Goal: Information Seeking & Learning: Learn about a topic

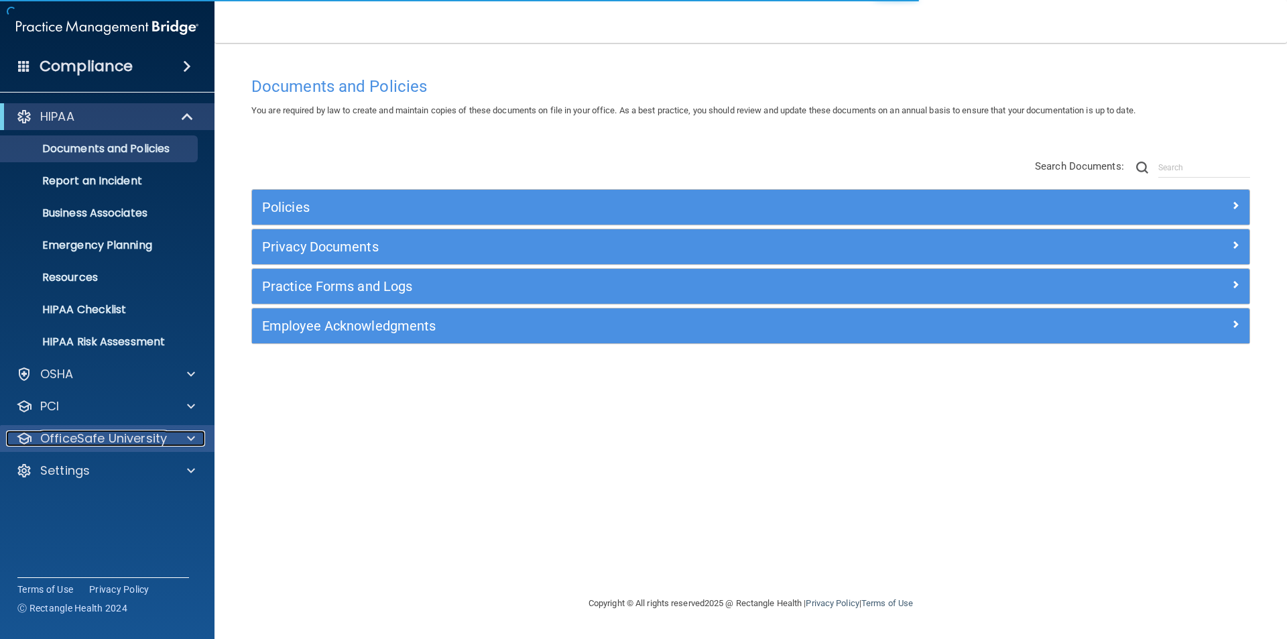
click at [76, 438] on p "OfficeSafe University" at bounding box center [103, 438] width 127 height 16
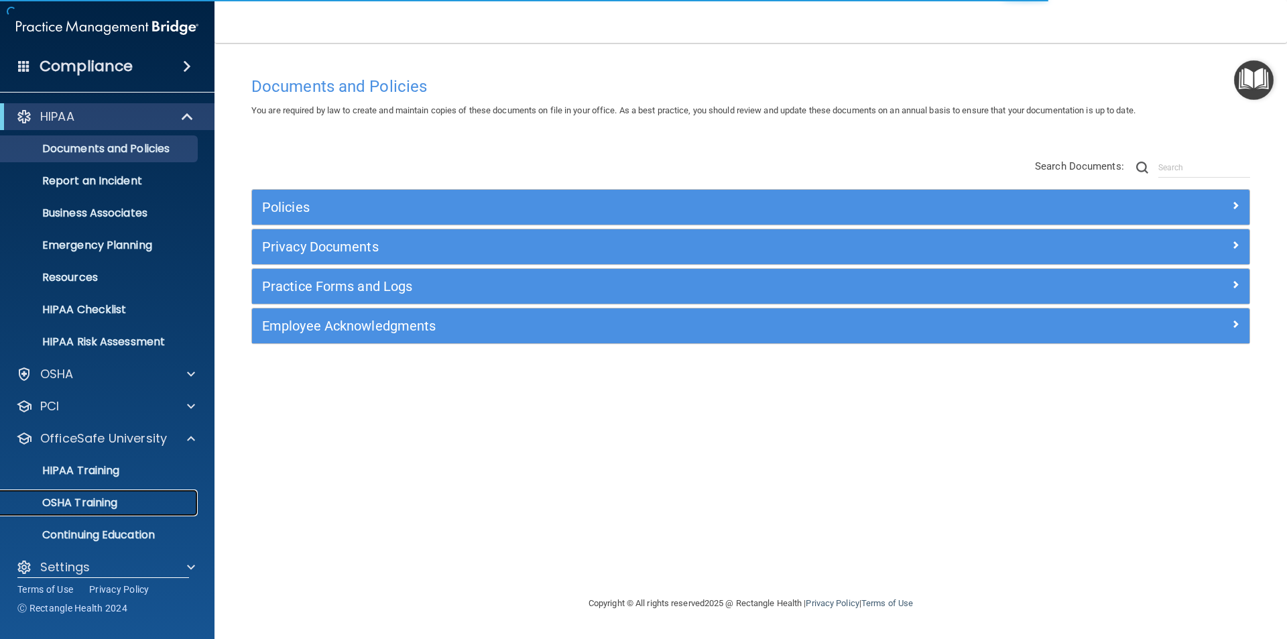
click at [74, 501] on p "OSHA Training" at bounding box center [63, 502] width 109 height 13
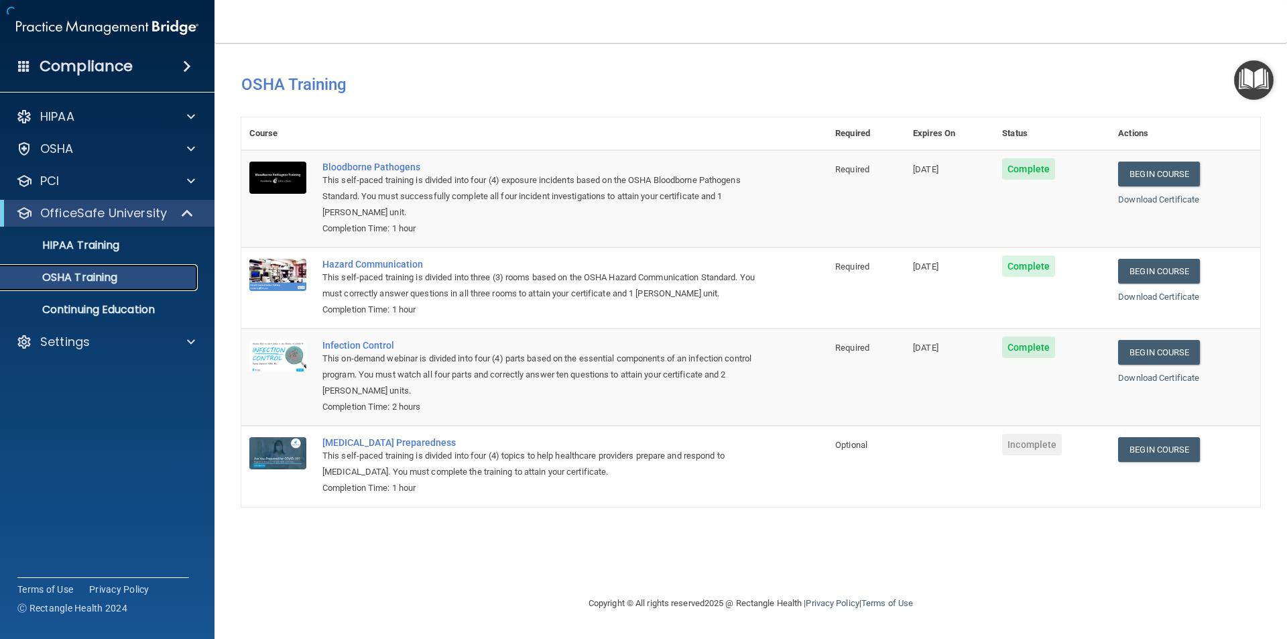
click at [106, 274] on p "OSHA Training" at bounding box center [63, 277] width 109 height 13
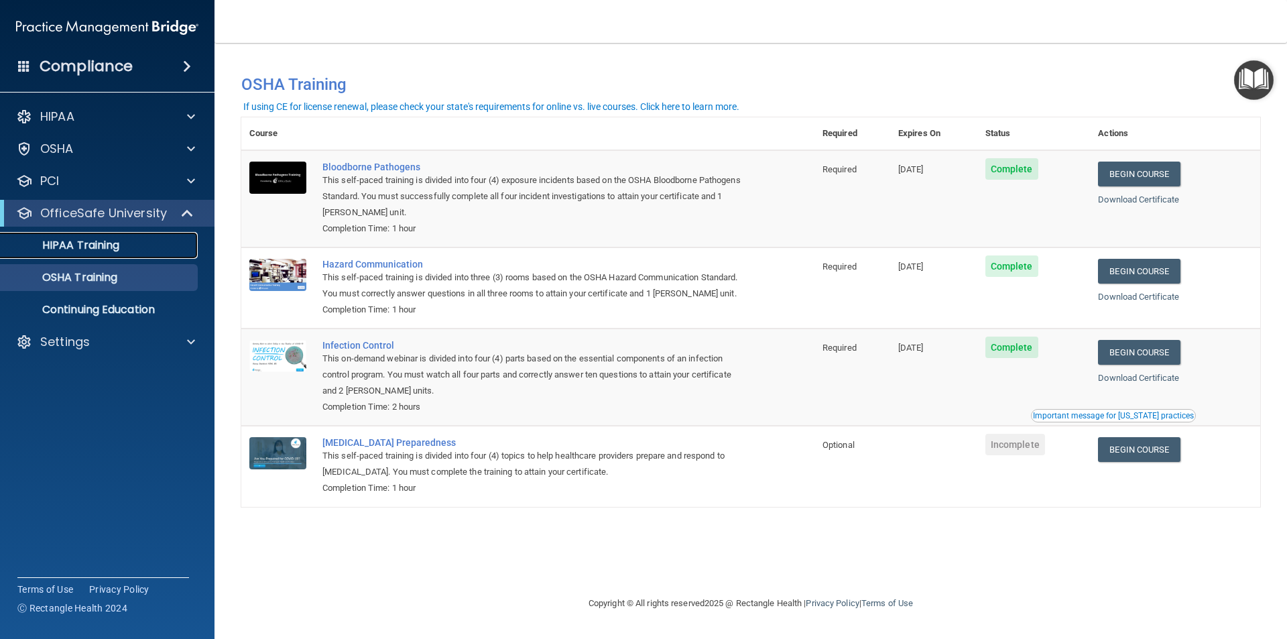
click at [98, 243] on p "HIPAA Training" at bounding box center [64, 245] width 111 height 13
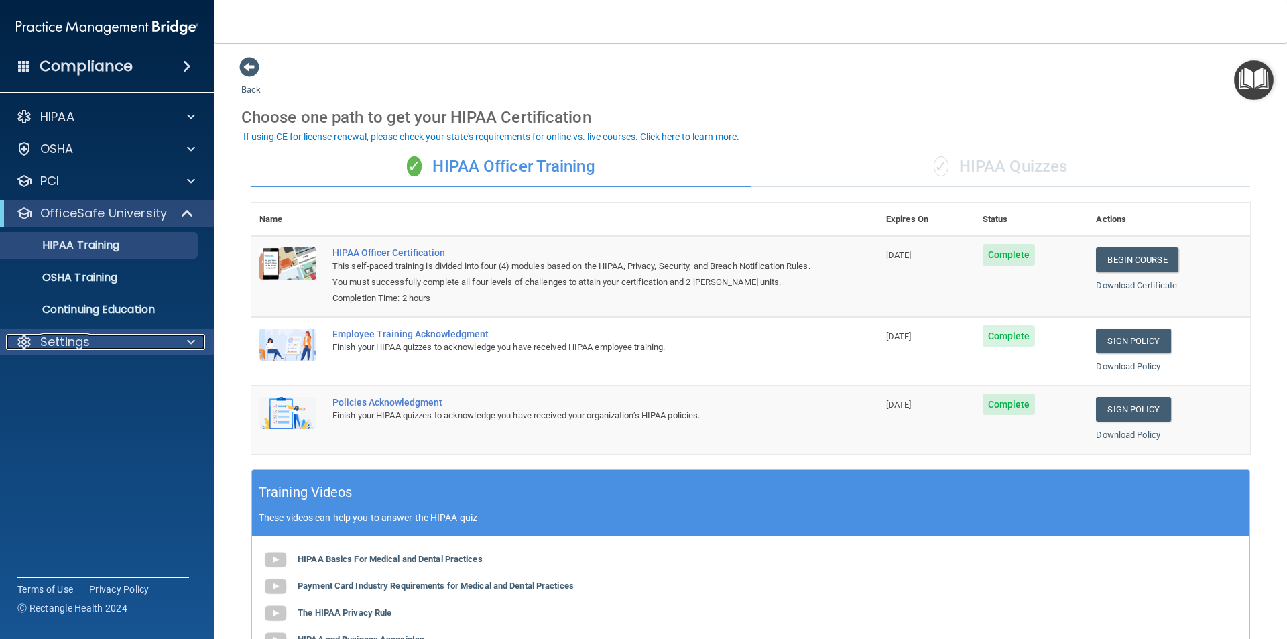
click at [74, 344] on p "Settings" at bounding box center [65, 342] width 50 height 16
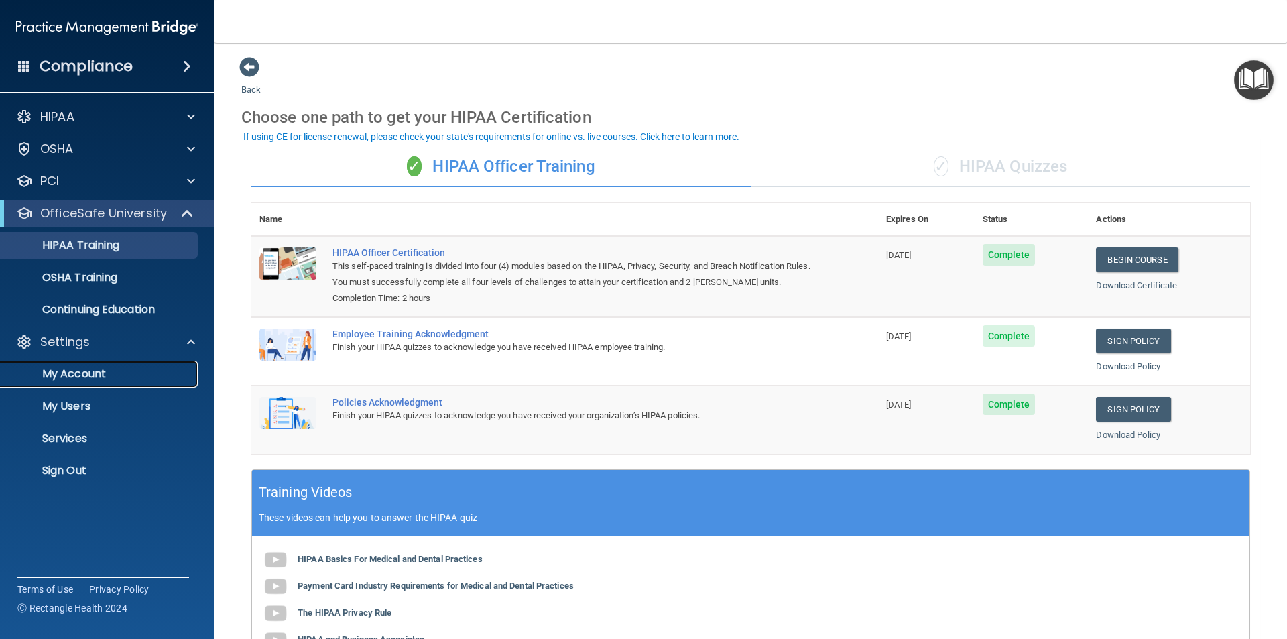
click at [86, 376] on p "My Account" at bounding box center [100, 373] width 183 height 13
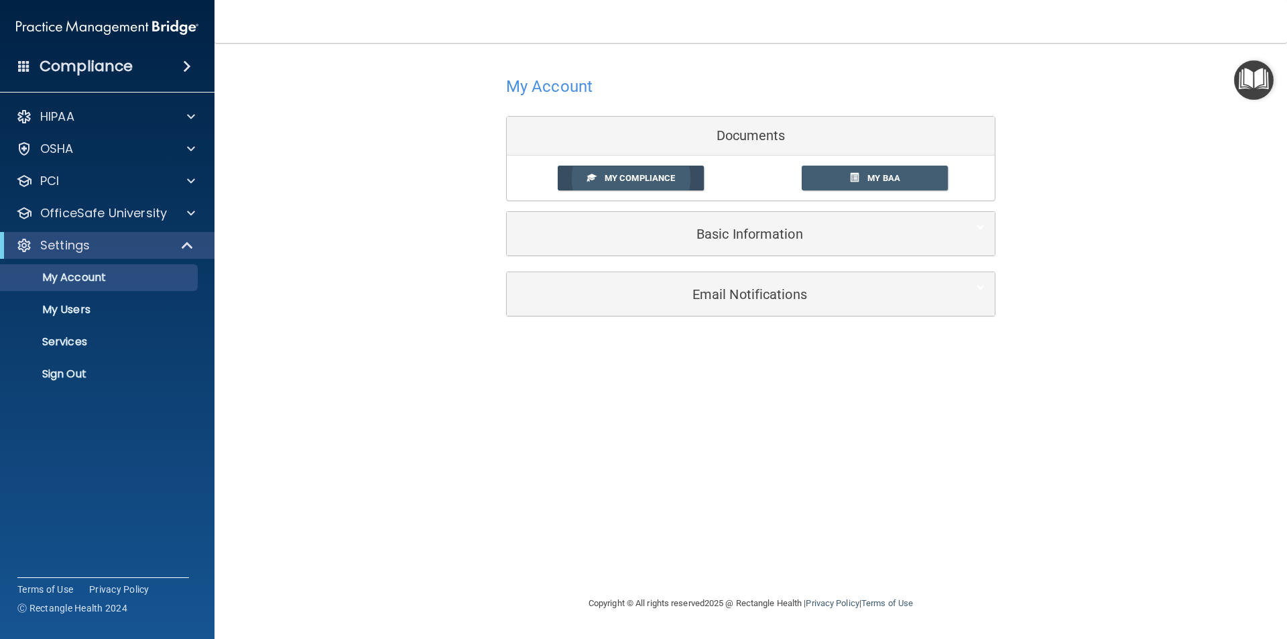
click at [635, 173] on link "My Compliance" at bounding box center [631, 178] width 147 height 25
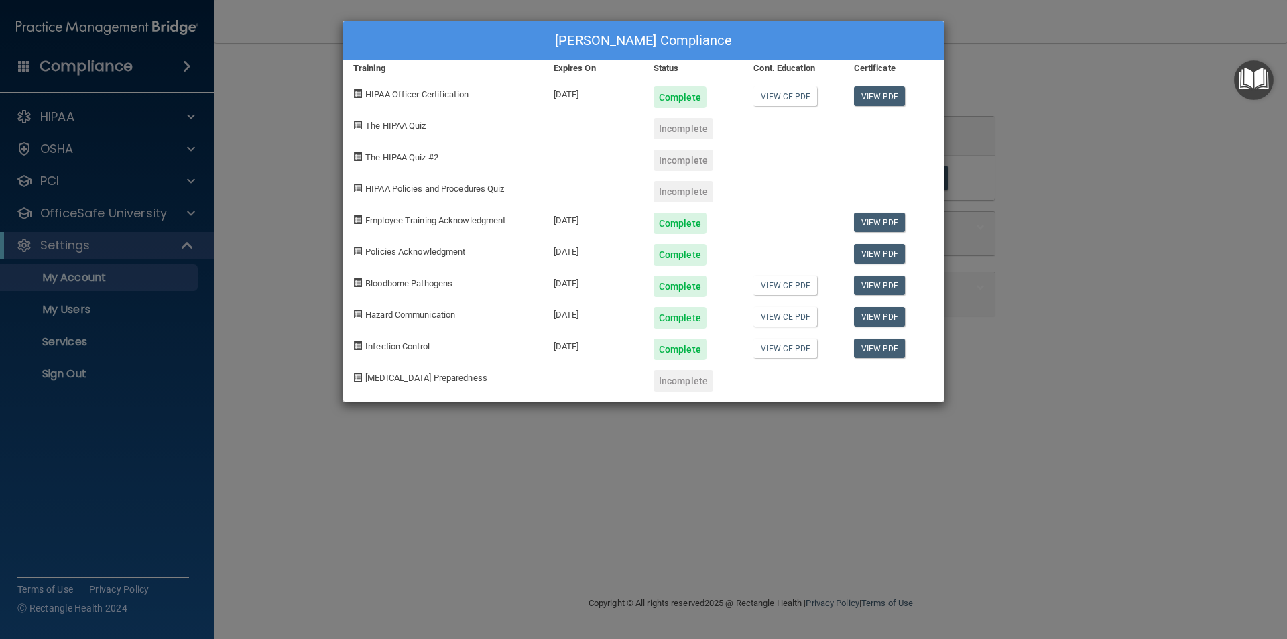
click at [284, 163] on div "[PERSON_NAME] Compliance Training Expires On Status Cont. Education Certificate…" at bounding box center [643, 319] width 1287 height 639
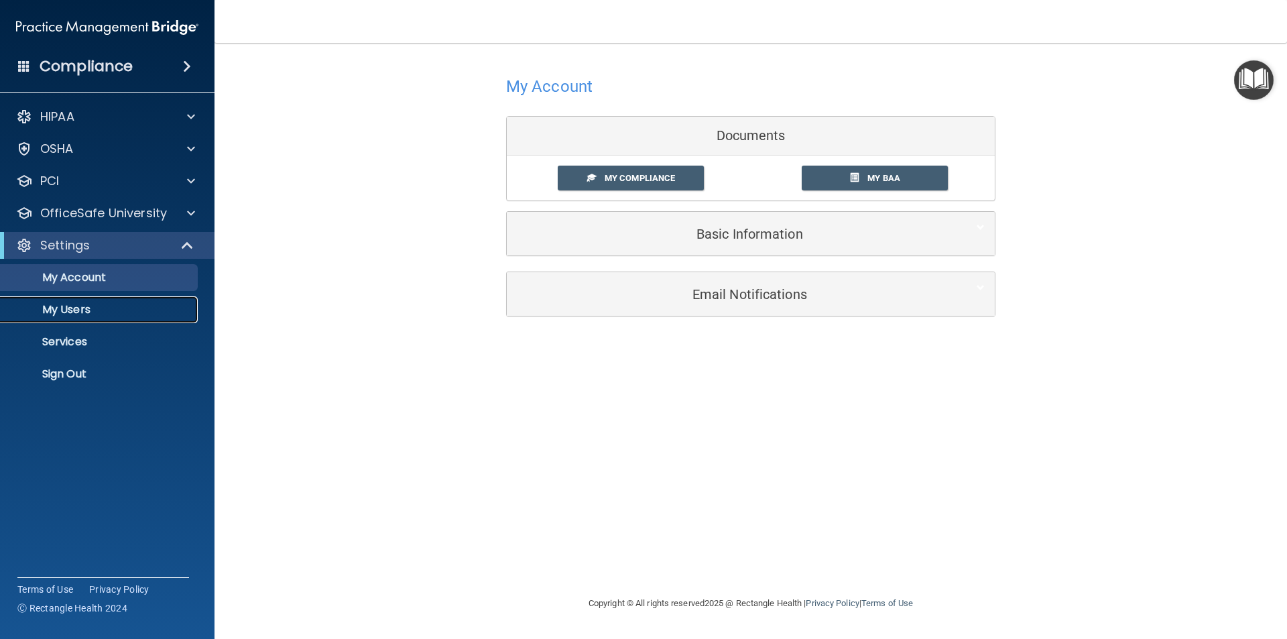
click at [79, 314] on p "My Users" at bounding box center [100, 309] width 183 height 13
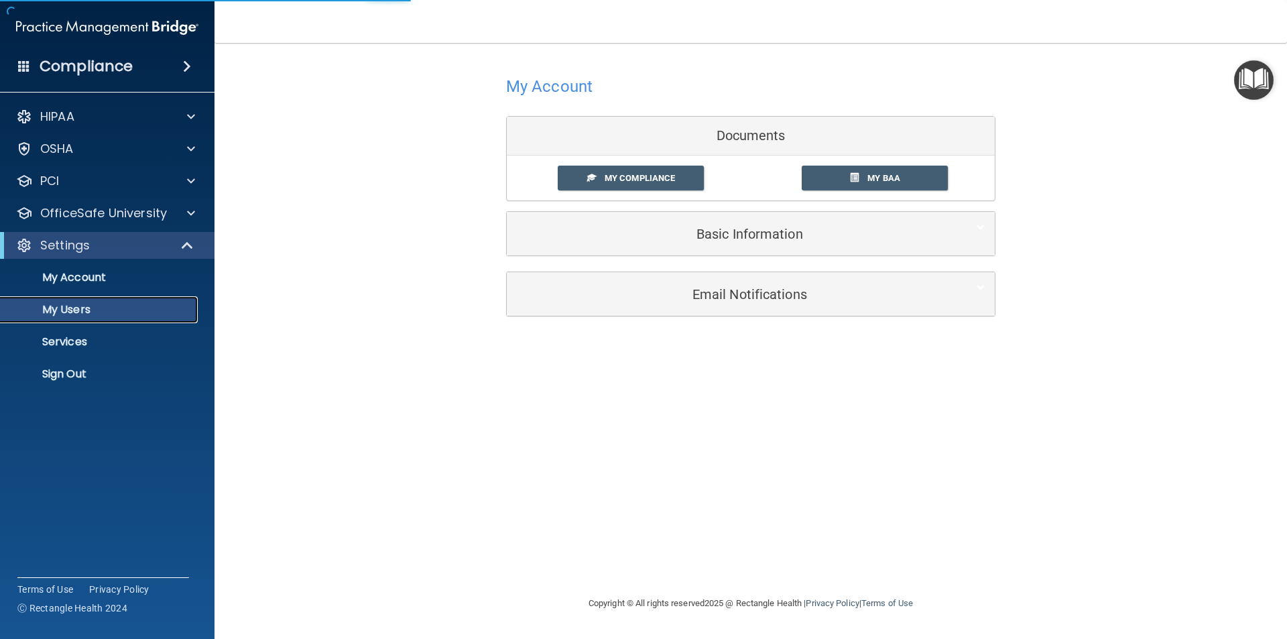
select select "20"
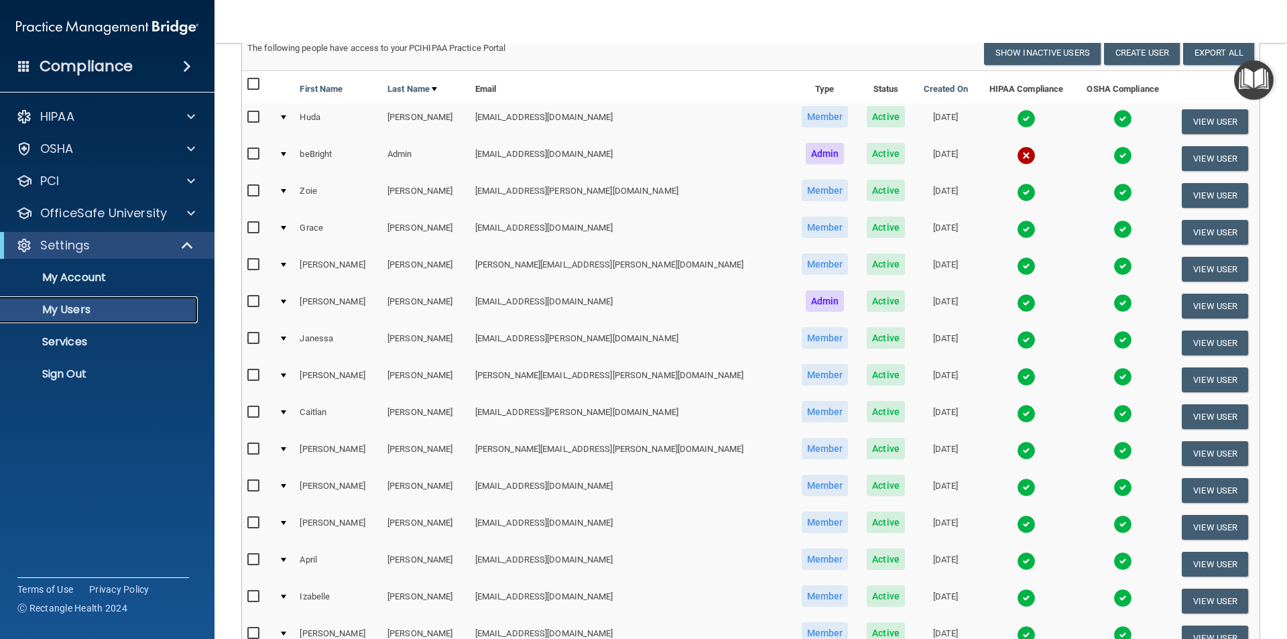
scroll to position [68, 0]
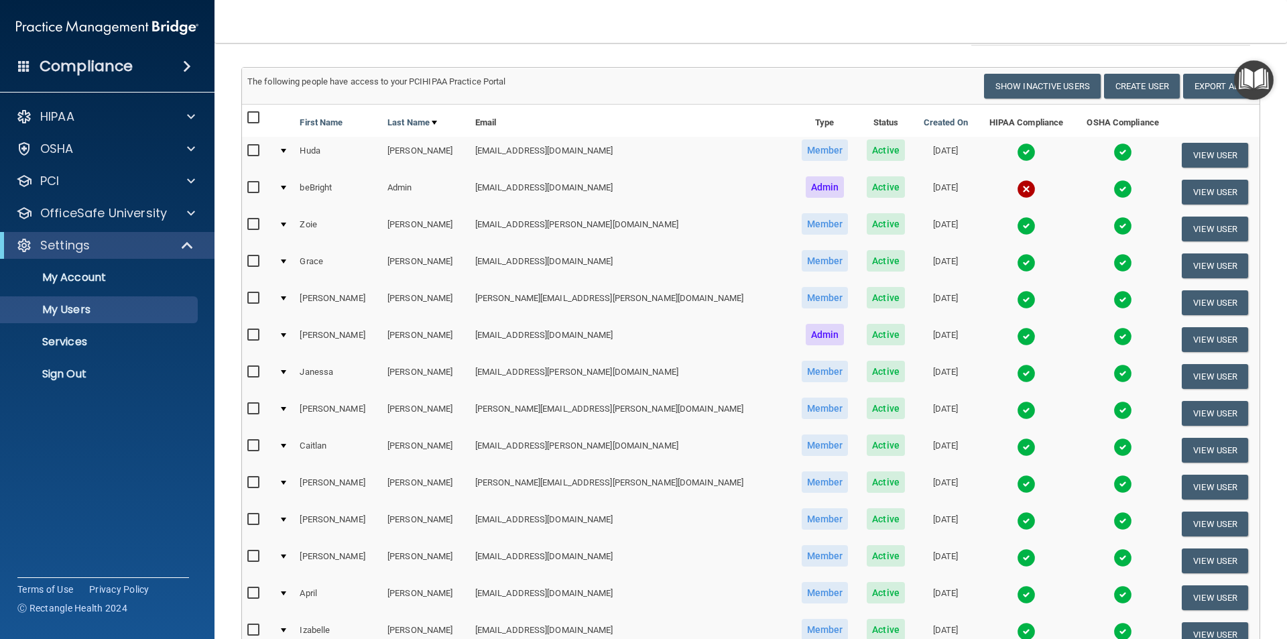
click at [1017, 335] on img at bounding box center [1026, 336] width 19 height 19
